Goal: Find specific page/section: Find specific page/section

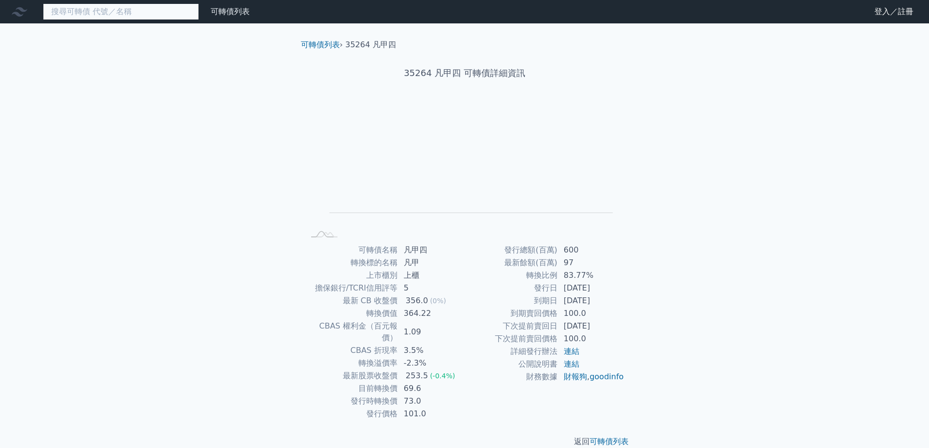
click at [119, 8] on input at bounding box center [121, 11] width 156 height 17
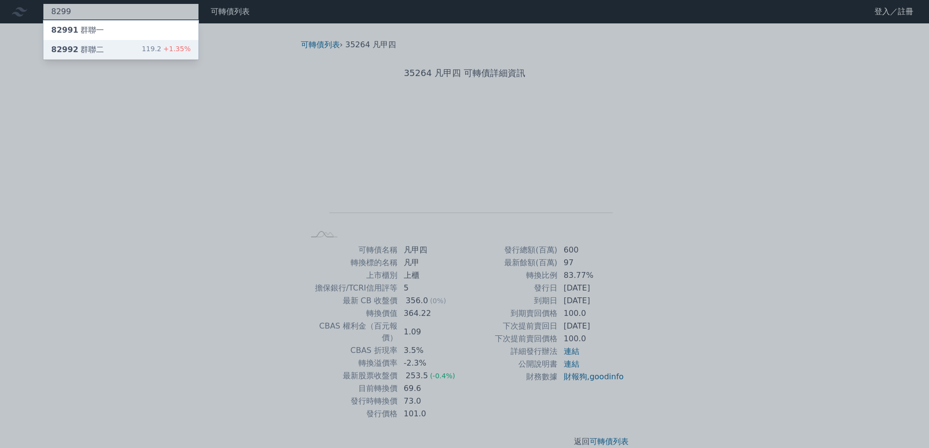
type input "8299"
click at [95, 48] on div "82992 群聯二" at bounding box center [77, 50] width 53 height 12
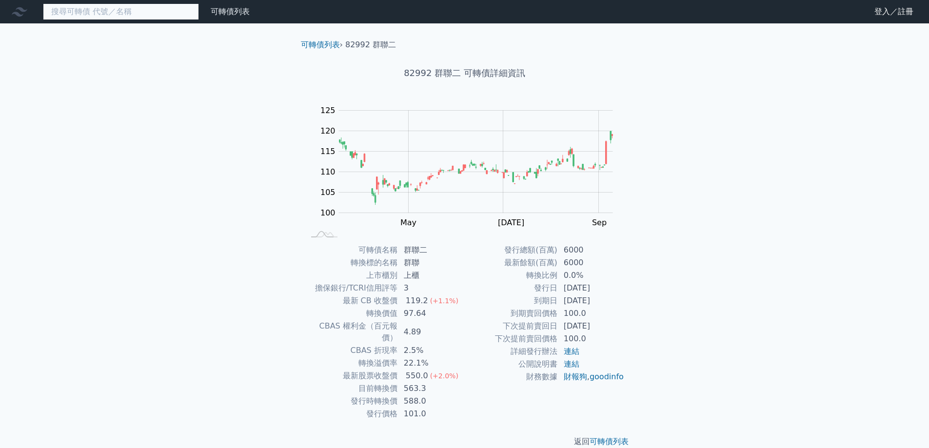
click at [139, 16] on input at bounding box center [121, 11] width 156 height 17
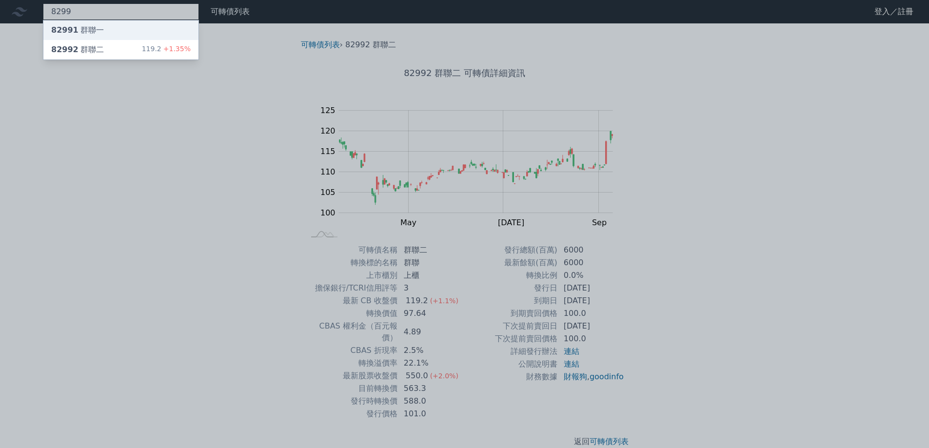
type input "8299"
click at [126, 25] on div "82991 群聯一" at bounding box center [120, 30] width 155 height 20
